Goal: Information Seeking & Learning: Learn about a topic

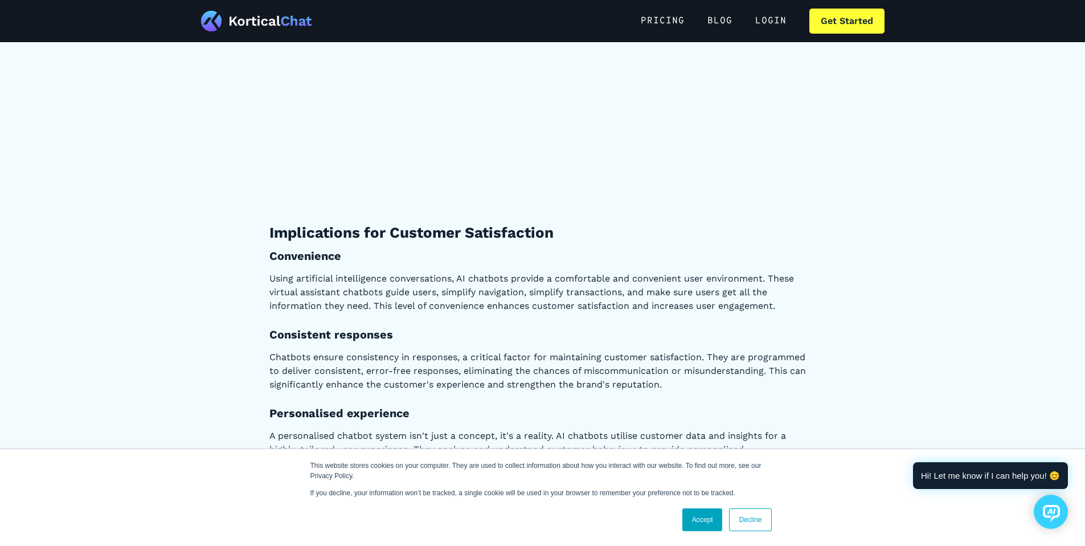
scroll to position [2922, 0]
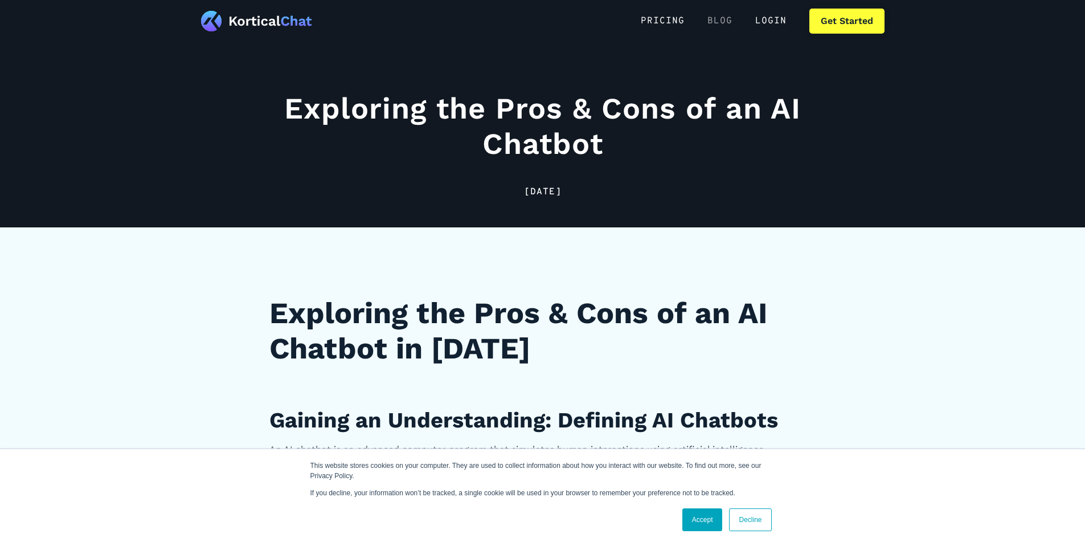
scroll to position [2643, 0]
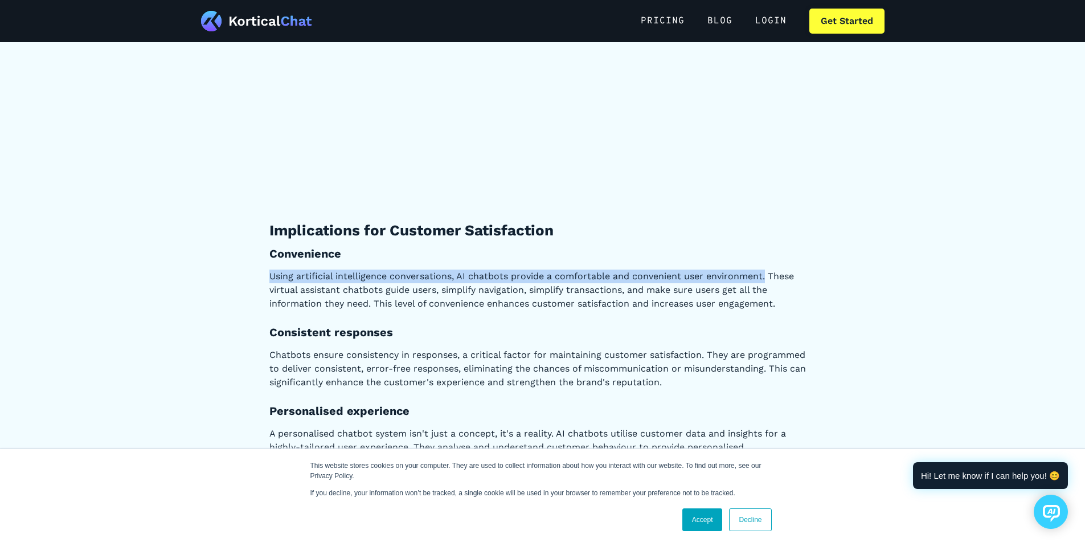
drag, startPoint x: 269, startPoint y: 276, endPoint x: 764, endPoint y: 278, distance: 494.5
click at [764, 279] on p "Using artificial intelligence conversations, AI chatbots provide a comfortable …" at bounding box center [542, 289] width 547 height 41
copy p "Using artificial intelligence conversations, AI chatbots provide a comfortable …"
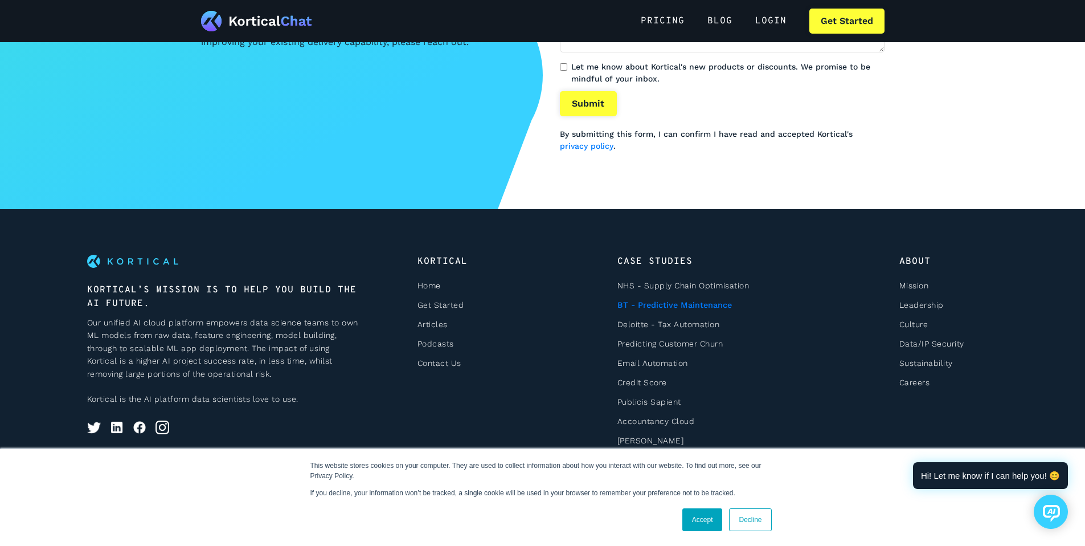
scroll to position [8671, 0]
click at [710, 528] on link "Accept" at bounding box center [702, 519] width 40 height 23
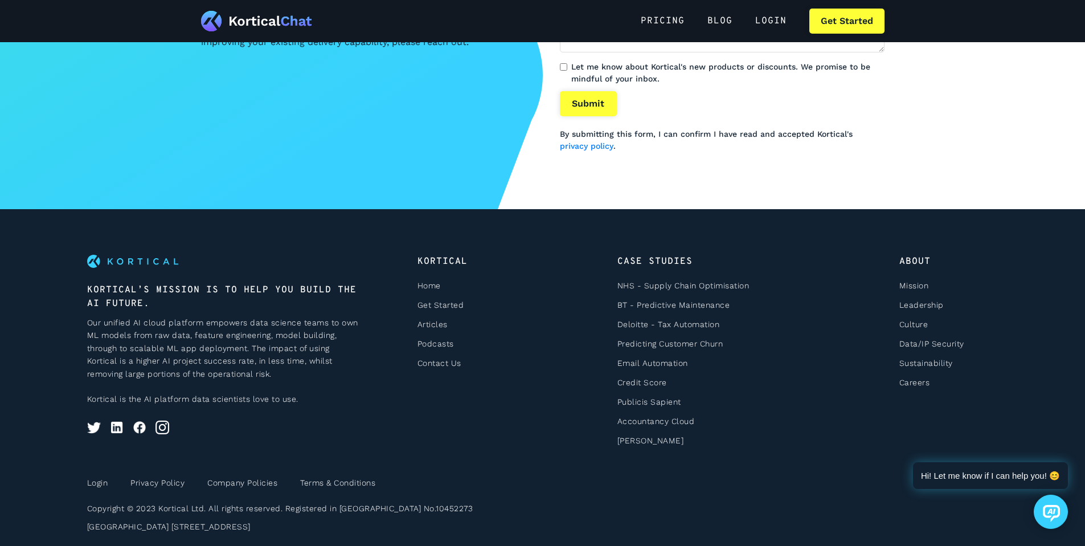
scroll to position [8673, 0]
